Goal: Task Accomplishment & Management: Manage account settings

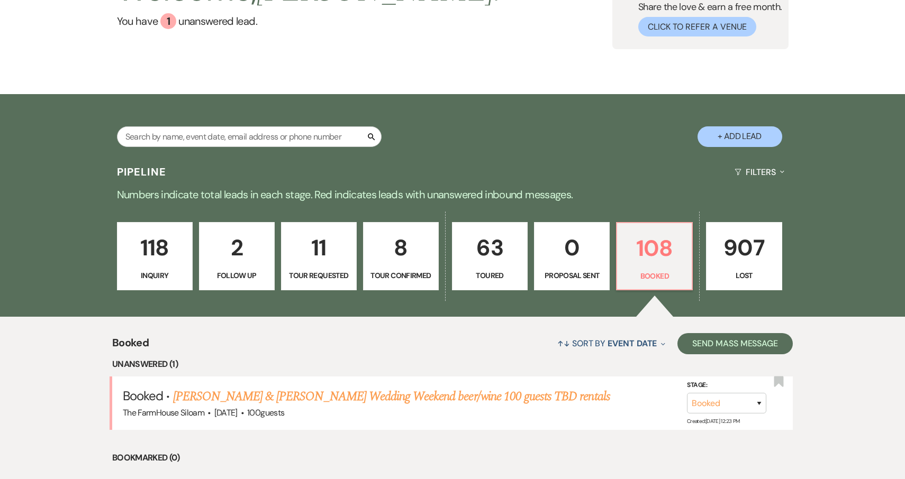
scroll to position [112, 0]
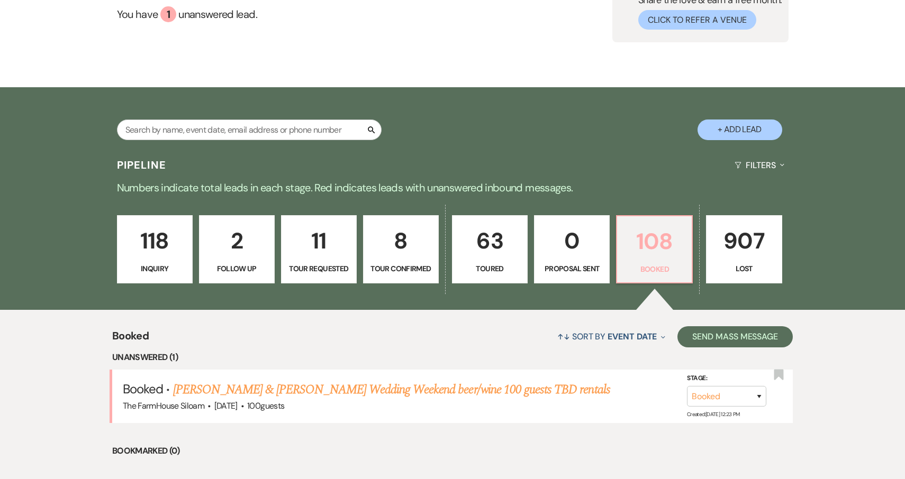
click at [669, 256] on p "108" at bounding box center [654, 241] width 62 height 35
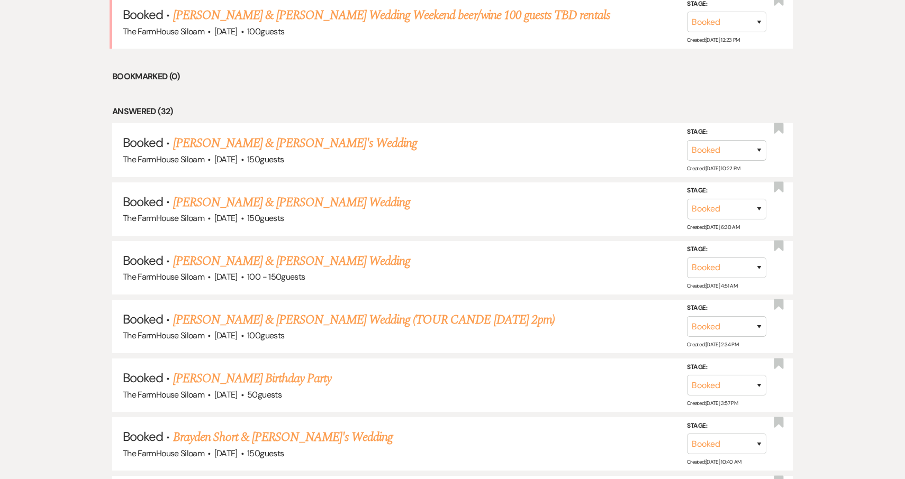
scroll to position [514, 0]
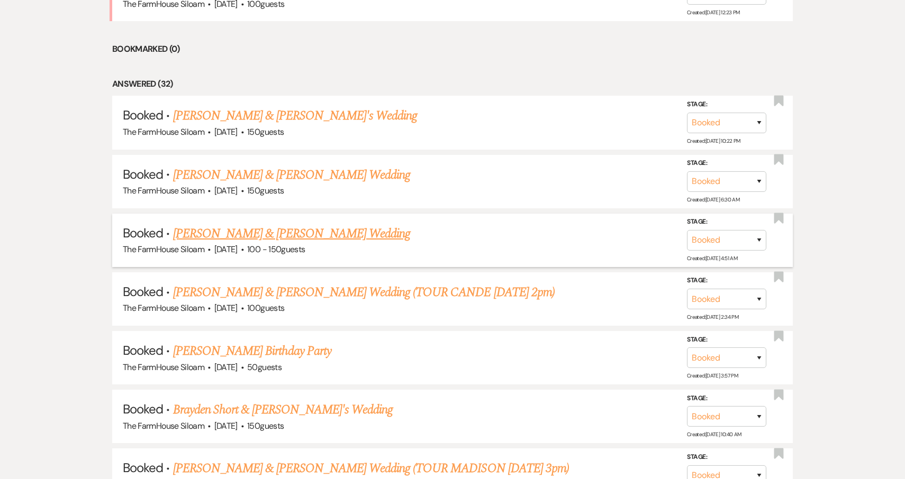
click at [314, 225] on link "[PERSON_NAME] & [PERSON_NAME] Wedding" at bounding box center [291, 233] width 237 height 19
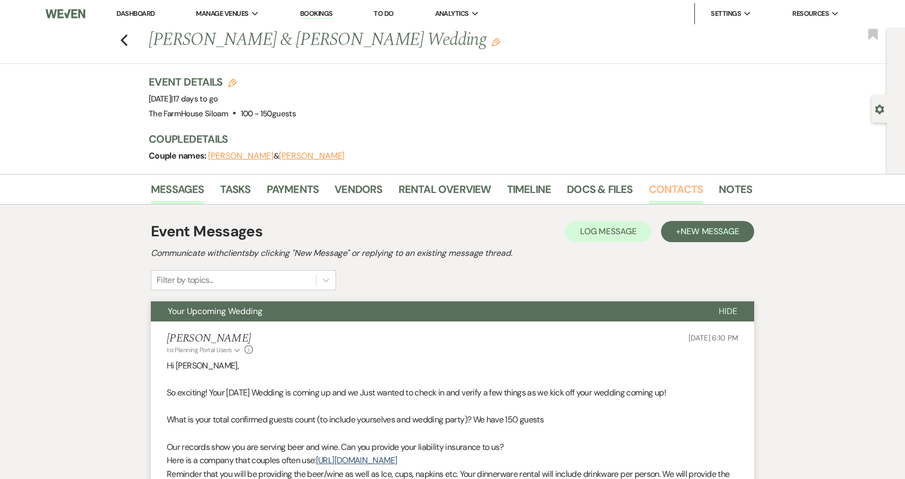
click at [685, 188] on link "Contacts" at bounding box center [676, 192] width 55 height 23
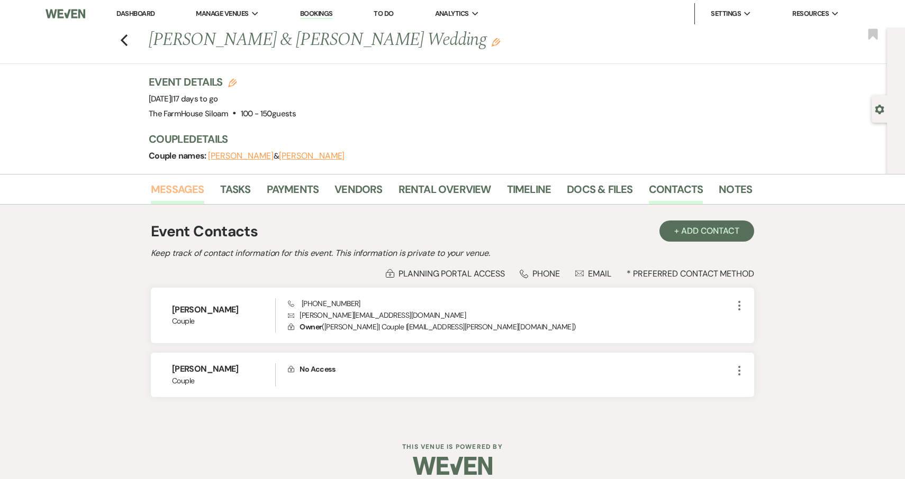
click at [182, 191] on link "Messages" at bounding box center [177, 192] width 53 height 23
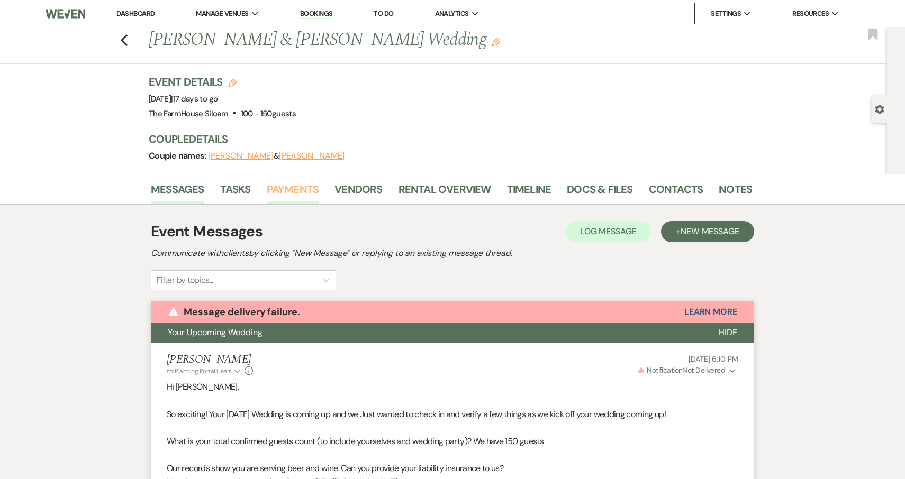
click at [288, 191] on link "Payments" at bounding box center [293, 192] width 52 height 23
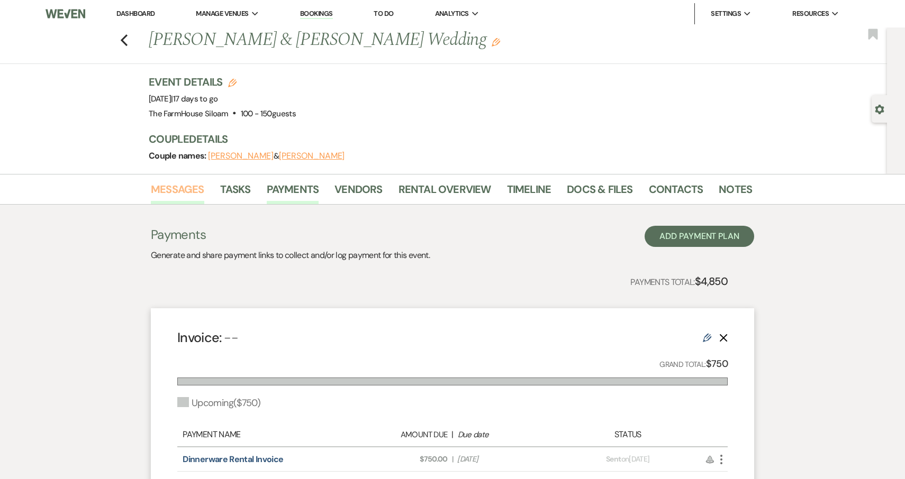
click at [177, 195] on link "Messages" at bounding box center [177, 192] width 53 height 23
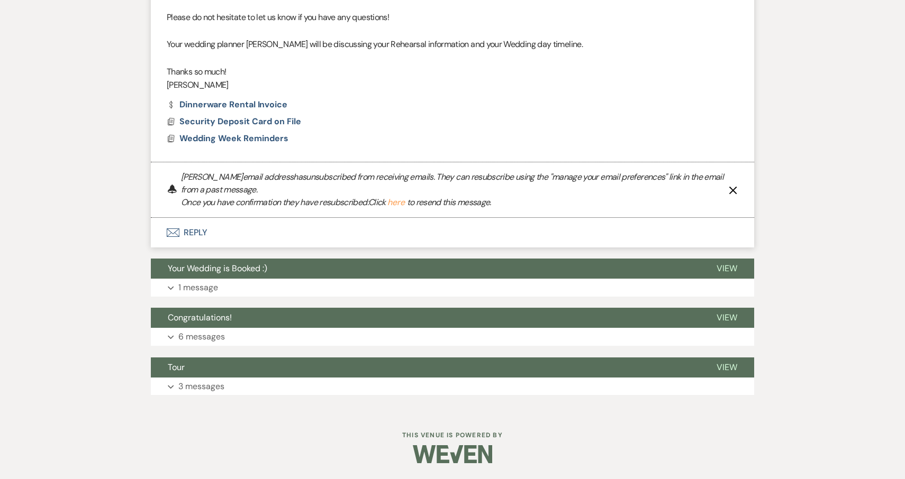
scroll to position [684, 0]
click at [200, 293] on p "1 message" at bounding box center [198, 288] width 40 height 14
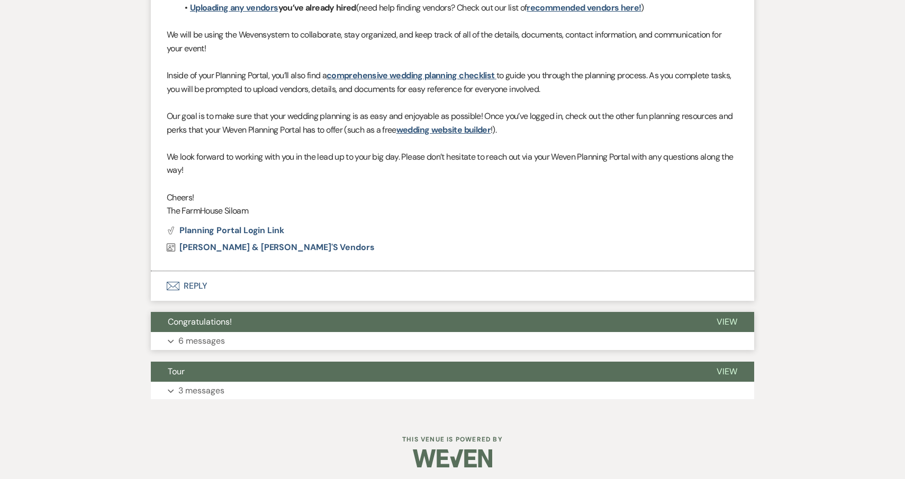
scroll to position [1078, 0]
click at [201, 336] on p "6 messages" at bounding box center [201, 342] width 47 height 14
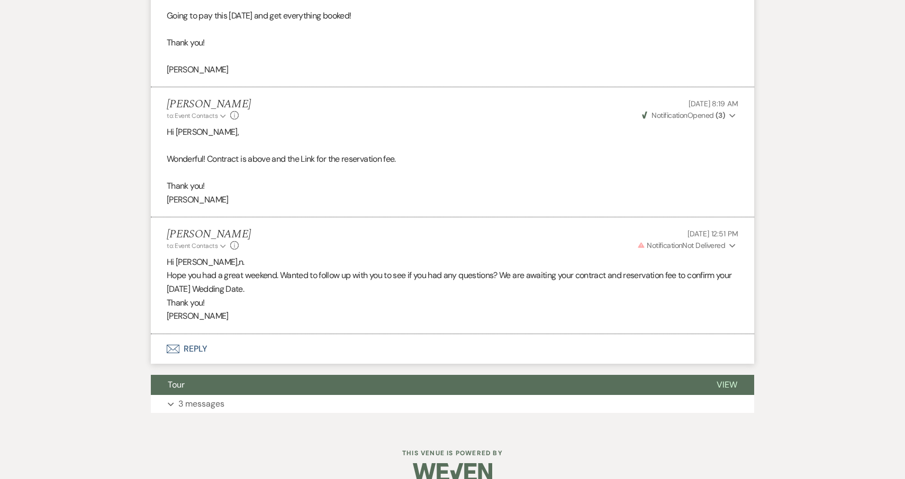
scroll to position [1944, 0]
click at [190, 398] on p "3 messages" at bounding box center [201, 405] width 46 height 14
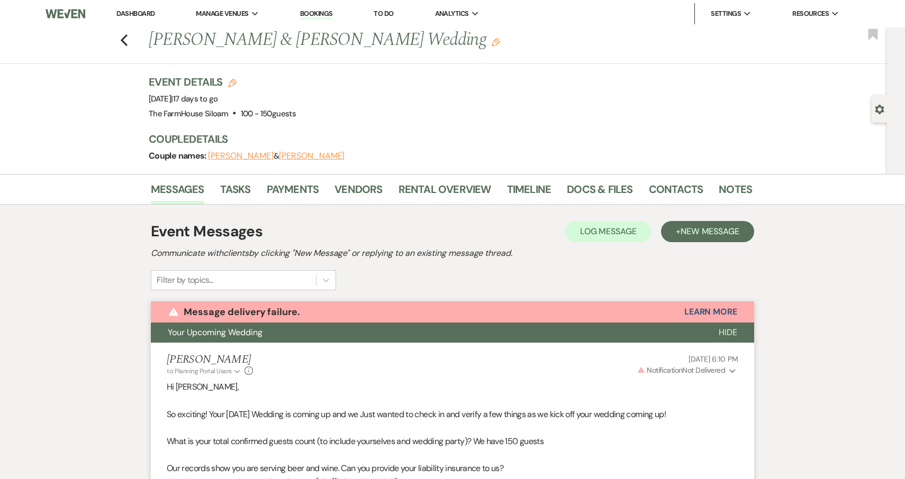
scroll to position [0, 0]
click at [125, 38] on use "button" at bounding box center [124, 40] width 7 height 12
